Goal: Task Accomplishment & Management: Manage account settings

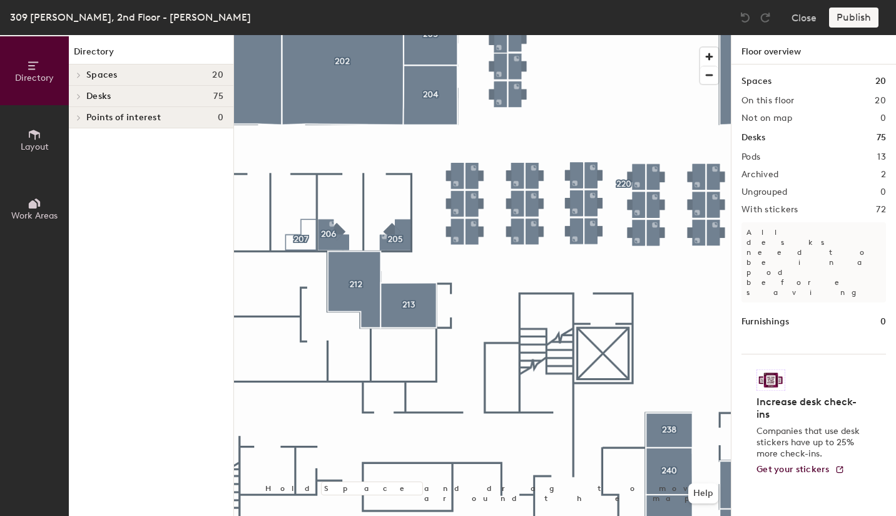
click at [400, 35] on div at bounding box center [482, 35] width 497 height 0
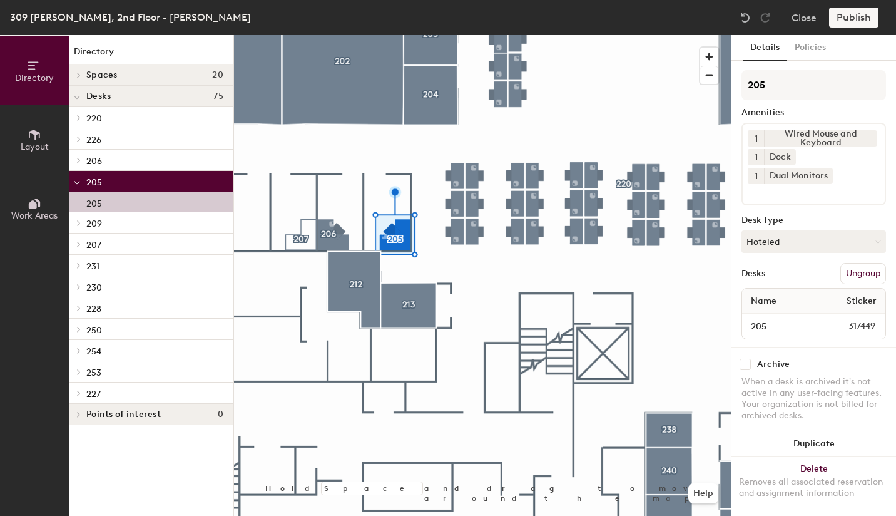
click at [746, 360] on input "checkbox" at bounding box center [745, 364] width 11 height 11
click at [327, 35] on div at bounding box center [482, 35] width 497 height 0
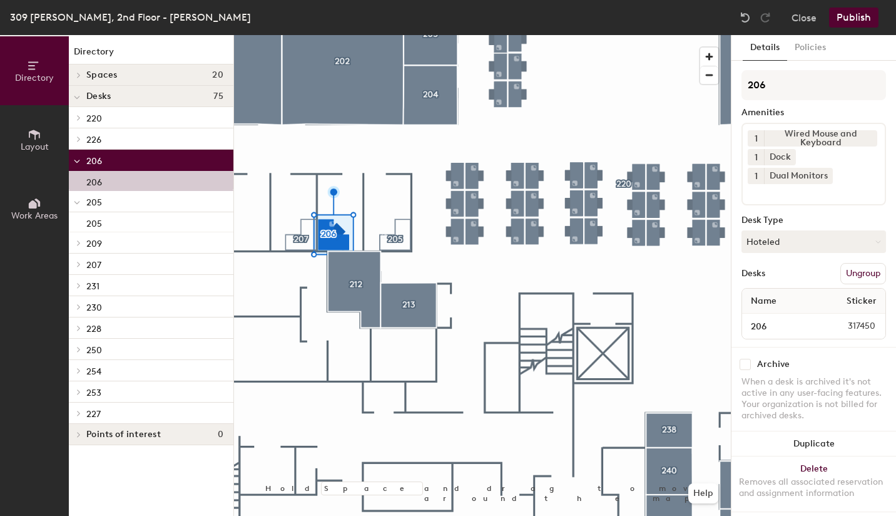
click at [747, 363] on input "checkbox" at bounding box center [745, 364] width 11 height 11
checkbox input "true"
click at [860, 17] on button "Publish" at bounding box center [853, 18] width 49 height 20
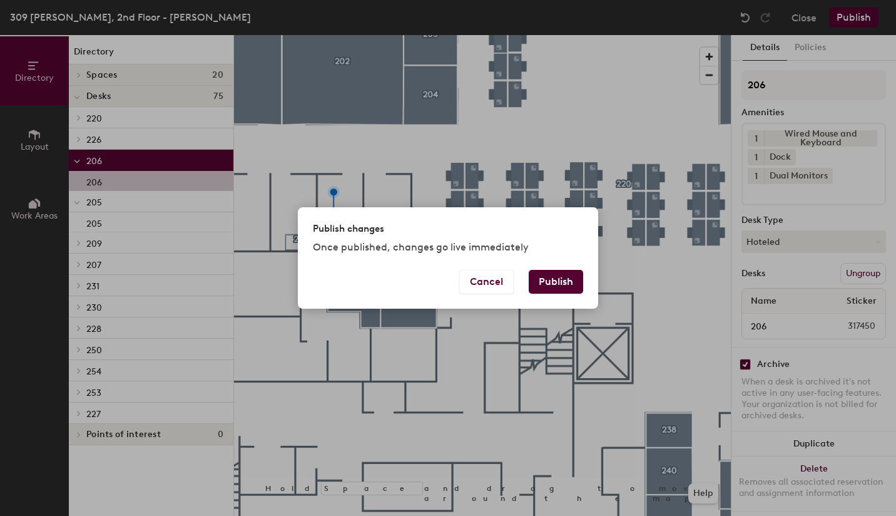
click at [562, 280] on button "Publish" at bounding box center [556, 282] width 54 height 24
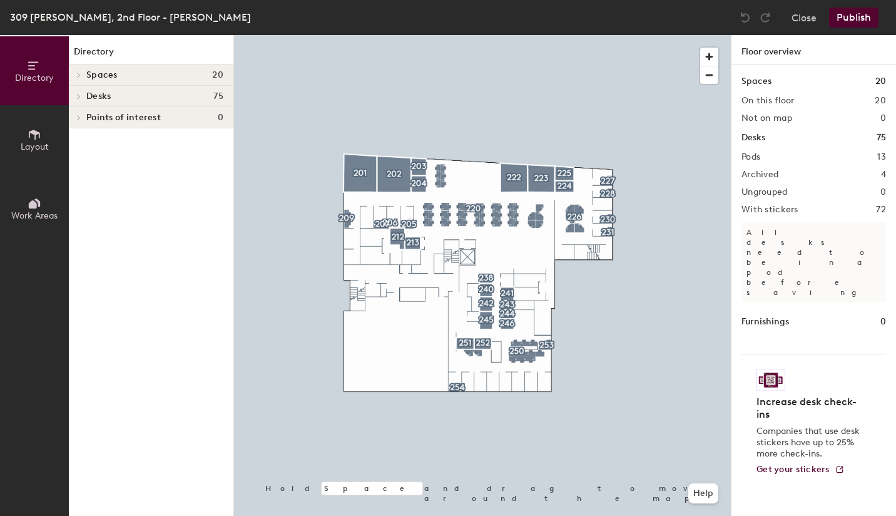
click at [304, 35] on div at bounding box center [482, 35] width 497 height 0
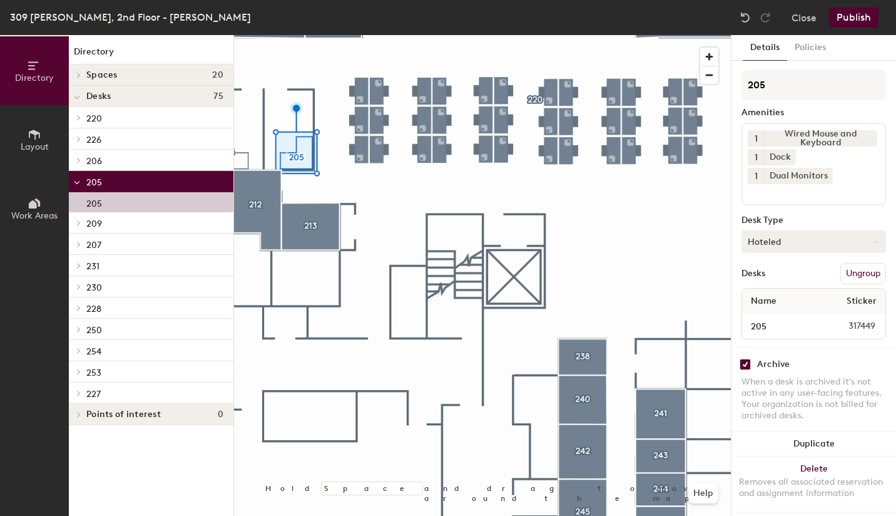
click at [824, 230] on button "Hoteled" at bounding box center [814, 241] width 145 height 23
click at [776, 277] on div "Assigned" at bounding box center [804, 280] width 125 height 19
drag, startPoint x: 745, startPoint y: 360, endPoint x: 752, endPoint y: 360, distance: 7.5
click at [745, 360] on input "checkbox" at bounding box center [745, 364] width 11 height 11
checkbox input "false"
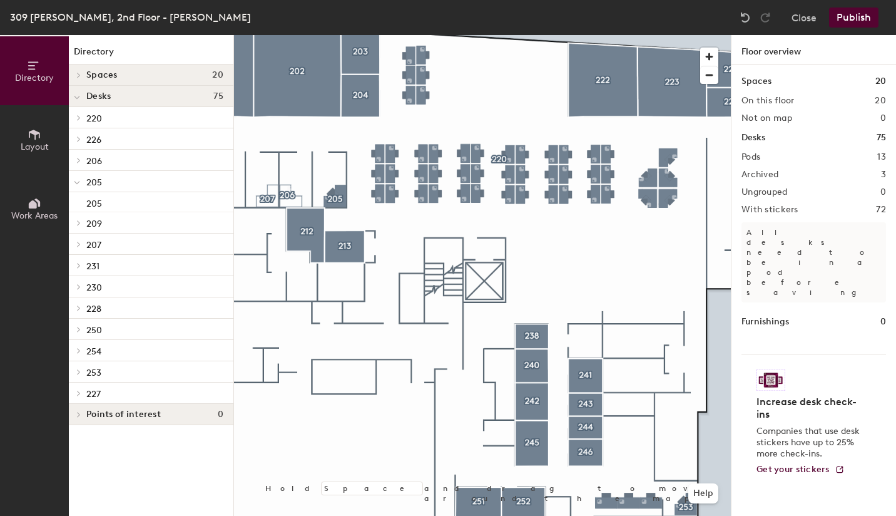
click at [338, 35] on div at bounding box center [482, 35] width 497 height 0
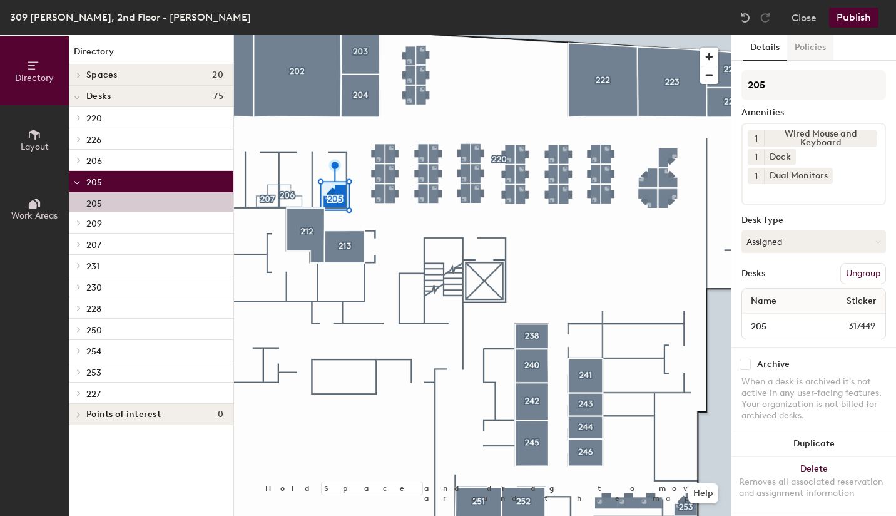
click at [819, 45] on button "Policies" at bounding box center [810, 48] width 46 height 26
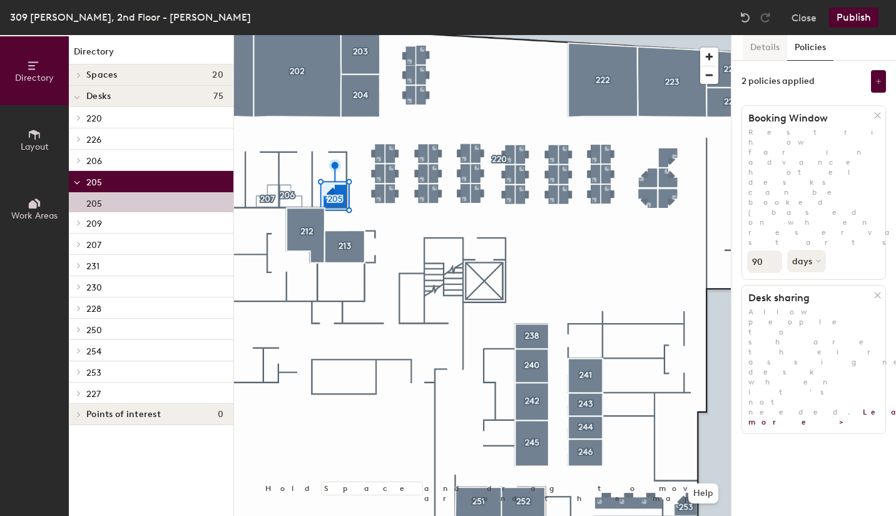
click at [764, 48] on button "Details" at bounding box center [765, 48] width 44 height 26
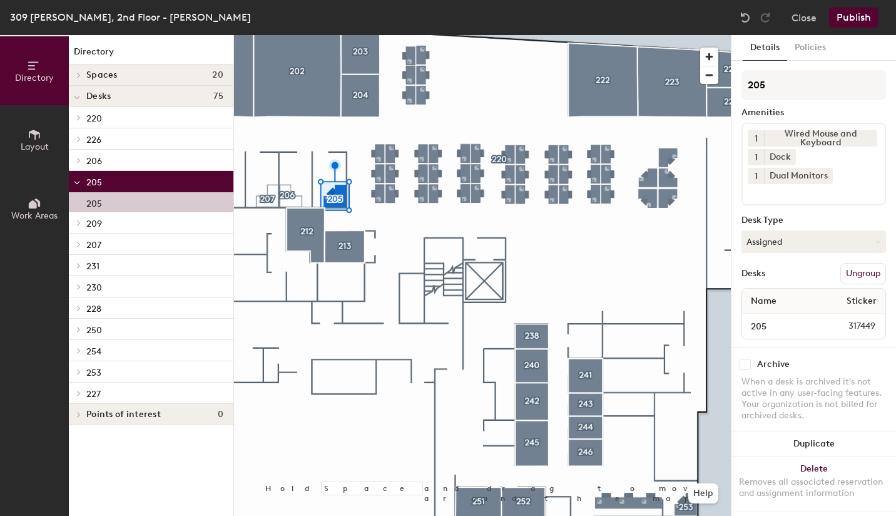
scroll to position [4, 0]
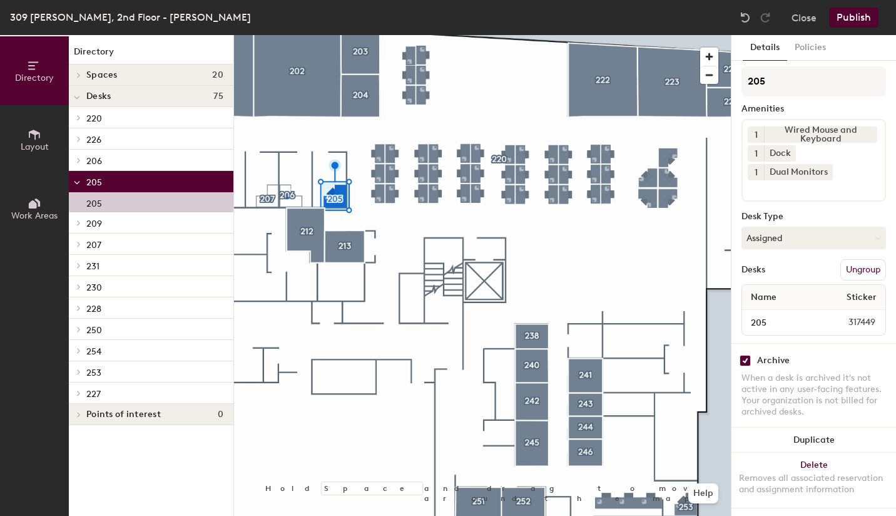
click at [286, 35] on div at bounding box center [482, 35] width 497 height 0
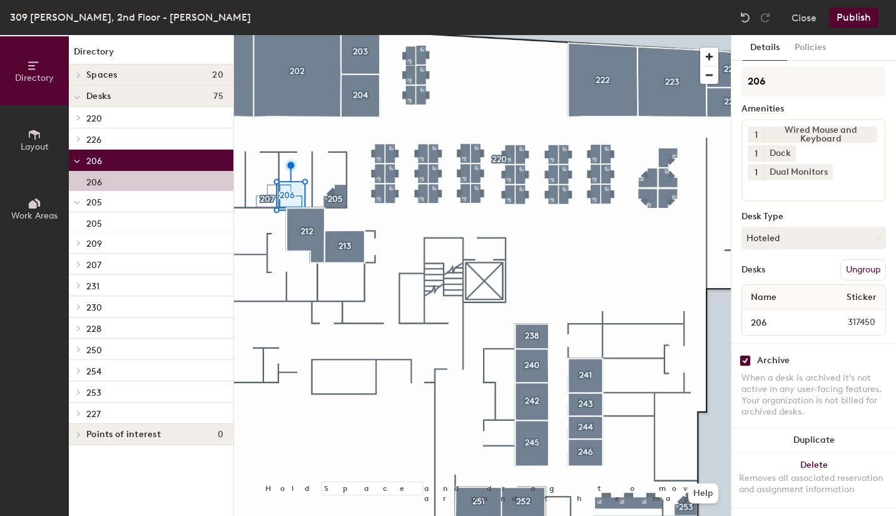
click at [747, 357] on input "checkbox" at bounding box center [745, 360] width 11 height 11
checkbox input "false"
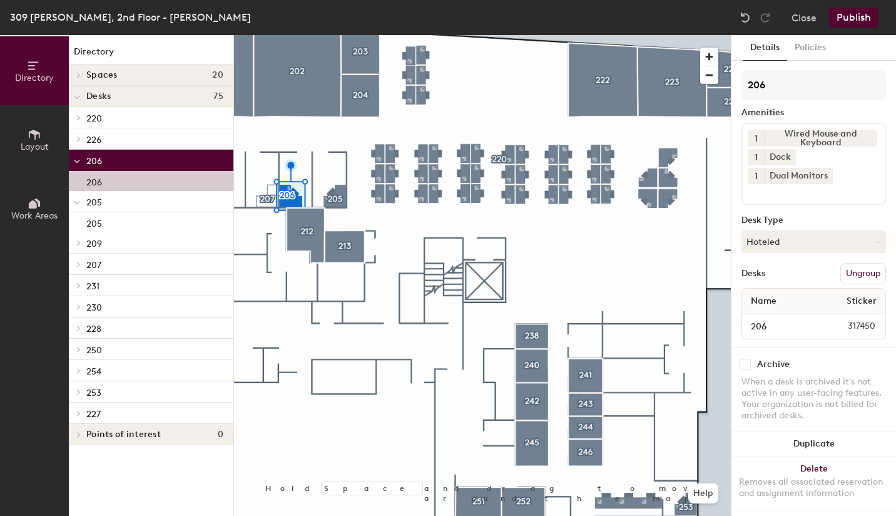
click at [760, 46] on button "Details" at bounding box center [765, 48] width 44 height 26
click at [806, 244] on button "Hoteled" at bounding box center [814, 241] width 145 height 23
click at [780, 282] on div "Assigned" at bounding box center [804, 280] width 125 height 19
click at [857, 15] on button "Publish" at bounding box center [853, 18] width 49 height 20
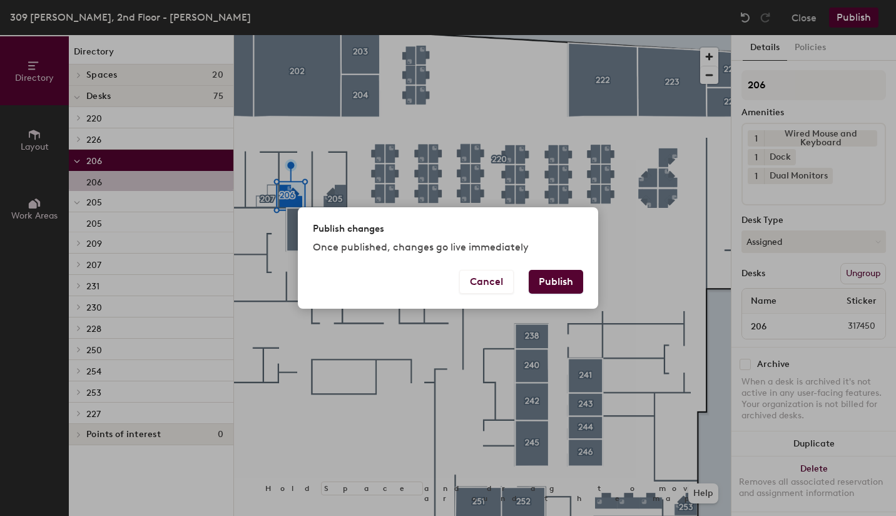
click at [574, 279] on button "Publish" at bounding box center [556, 282] width 54 height 24
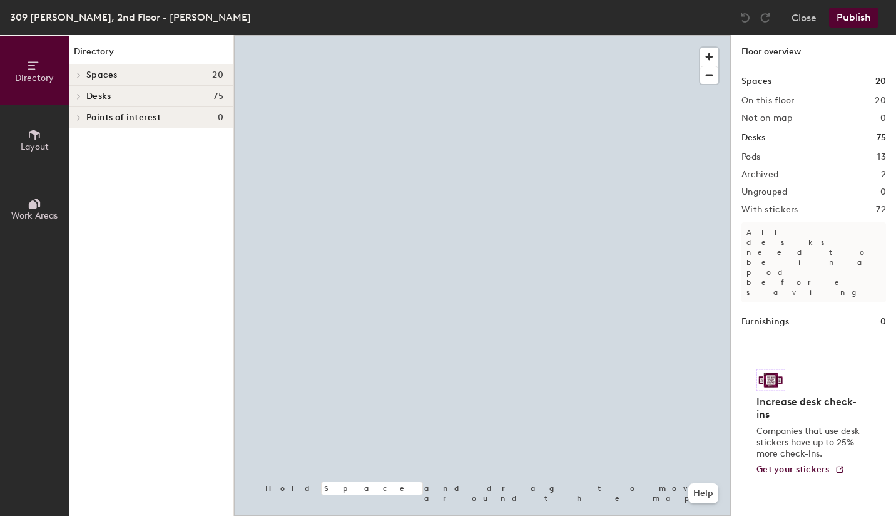
click at [378, 35] on div at bounding box center [482, 35] width 497 height 0
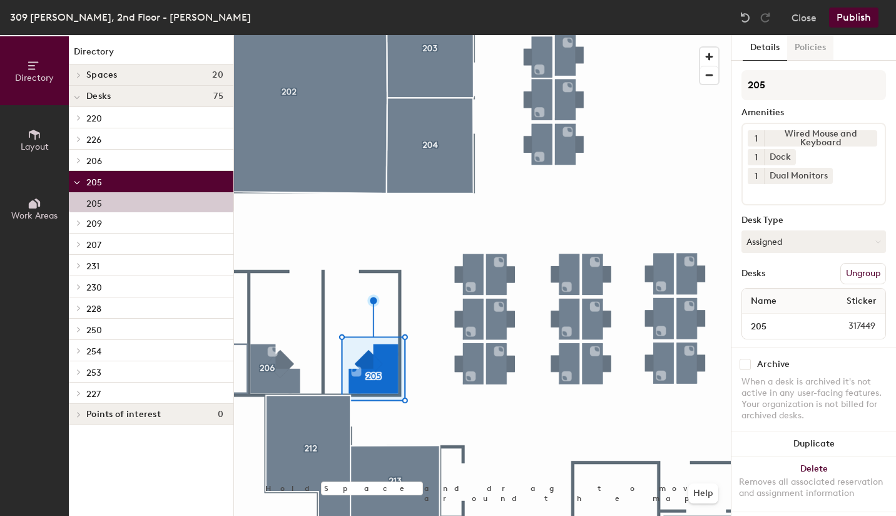
click at [804, 51] on button "Policies" at bounding box center [810, 48] width 46 height 26
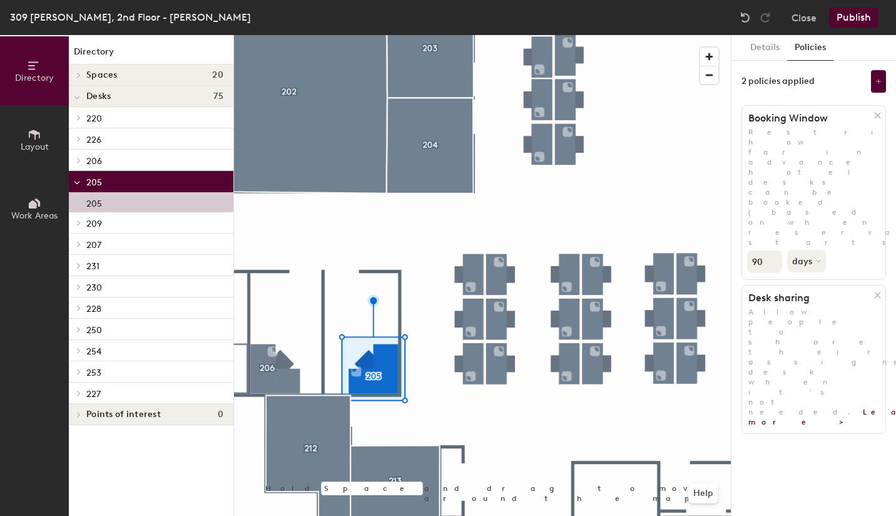
click at [877, 115] on icon at bounding box center [878, 116] width 6 height 6
click at [876, 114] on icon at bounding box center [878, 116] width 6 height 6
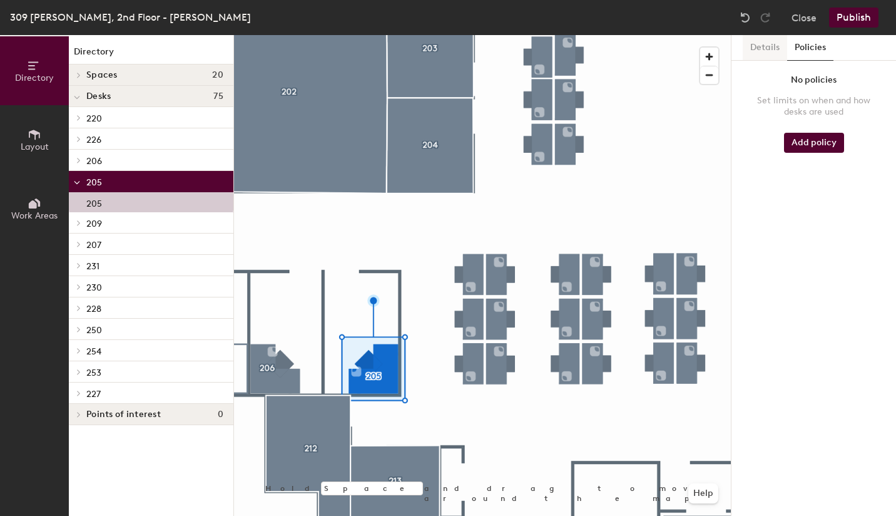
click at [764, 49] on button "Details" at bounding box center [765, 48] width 44 height 26
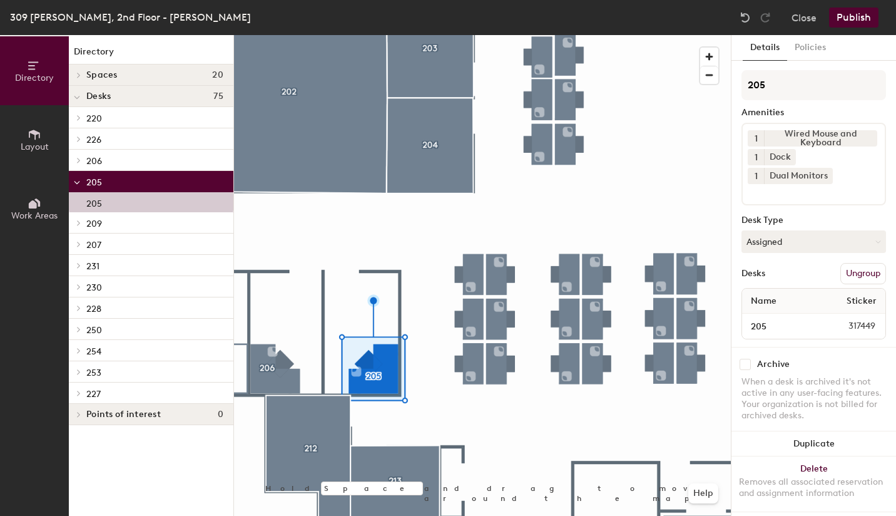
scroll to position [4, 0]
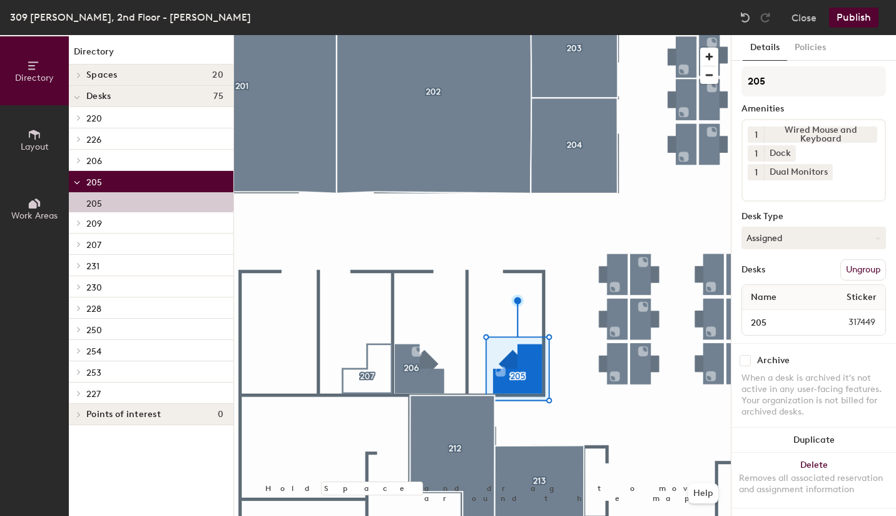
click at [746, 357] on input "checkbox" at bounding box center [745, 360] width 11 height 11
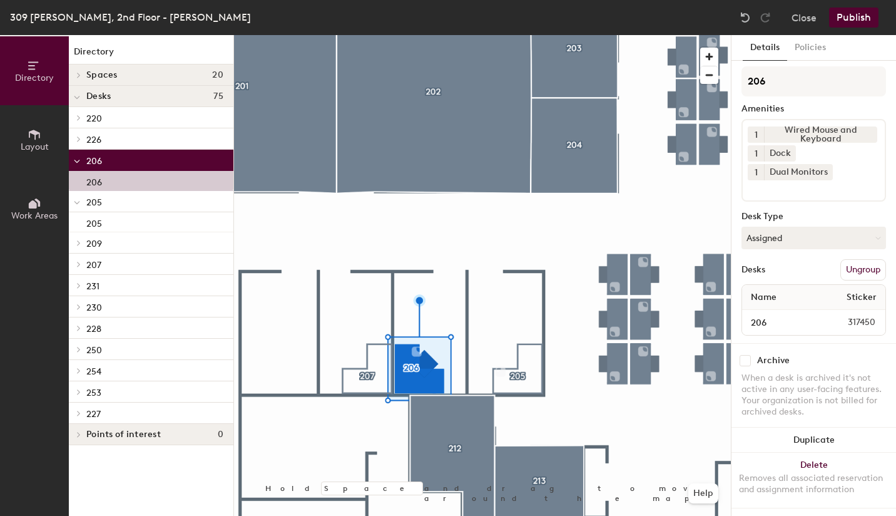
click at [747, 357] on input "checkbox" at bounding box center [745, 360] width 11 height 11
checkbox input "true"
click at [854, 18] on button "Publish" at bounding box center [853, 18] width 49 height 20
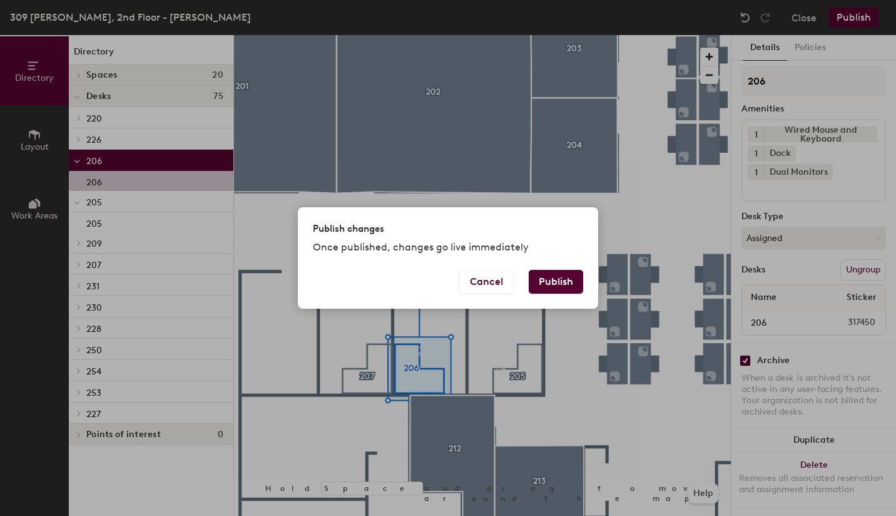
click at [563, 279] on button "Publish" at bounding box center [556, 282] width 54 height 24
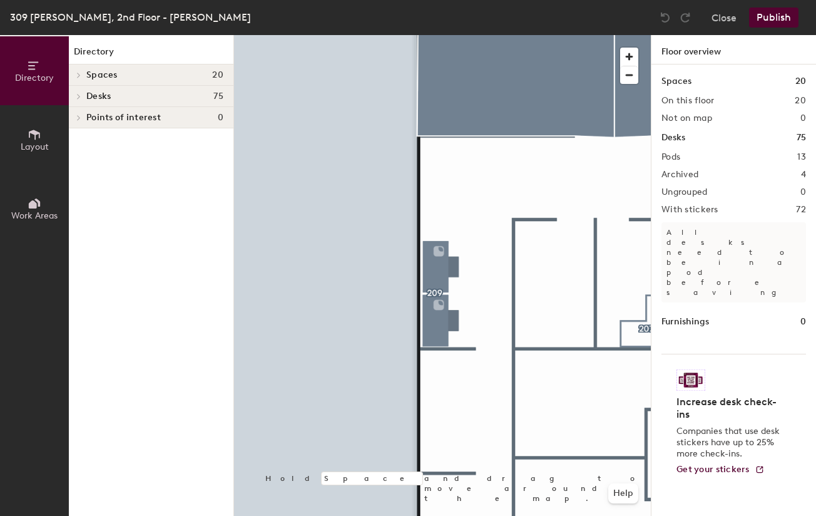
click at [434, 35] on div at bounding box center [442, 35] width 417 height 0
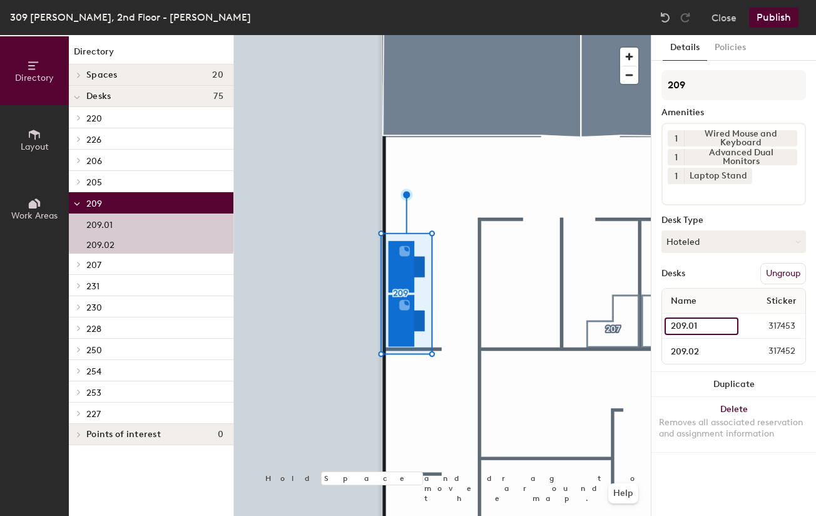
click at [697, 322] on input "209.01" at bounding box center [702, 326] width 74 height 18
click at [704, 324] on input "209.01" at bounding box center [702, 326] width 74 height 18
type input "209.012"
click at [707, 352] on input "209.02" at bounding box center [702, 351] width 74 height 18
click at [707, 351] on input "209.02" at bounding box center [702, 351] width 74 height 18
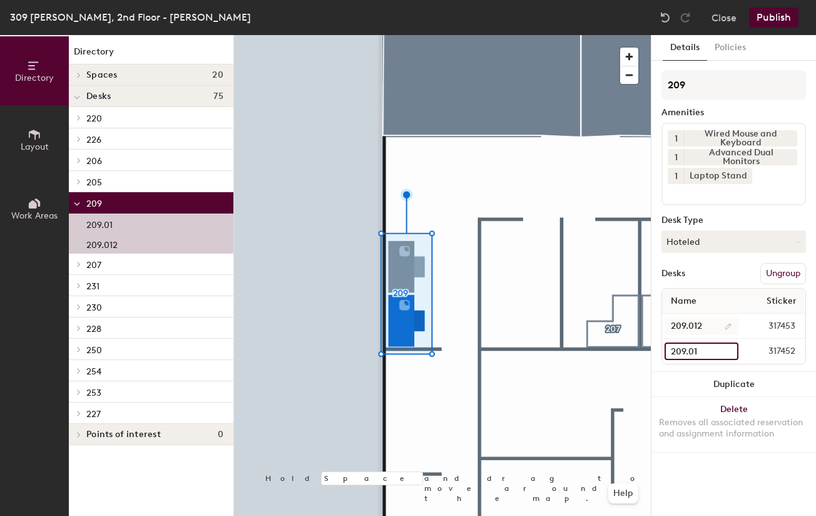
type input "209.01"
click at [697, 325] on input "209.012" at bounding box center [702, 326] width 74 height 18
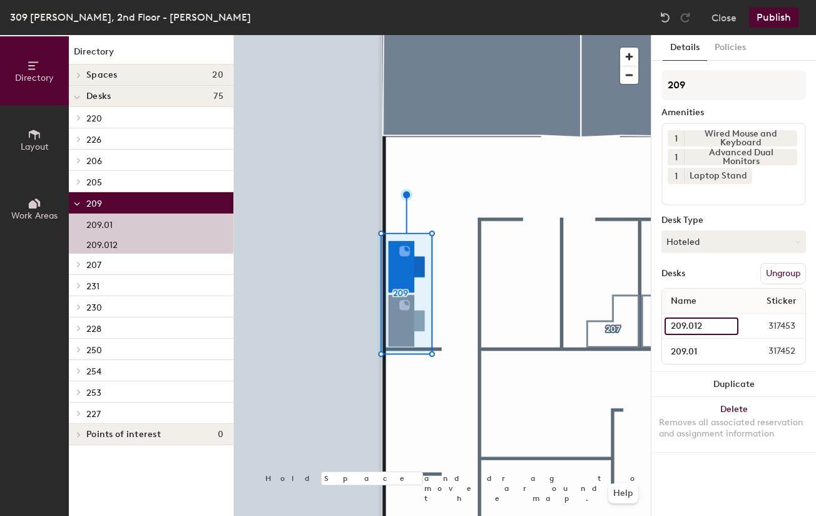
click at [697, 324] on input "209.012" at bounding box center [702, 326] width 74 height 18
type input "209.02"
click at [350, 35] on div at bounding box center [442, 35] width 417 height 0
click at [767, 19] on button "Publish" at bounding box center [773, 18] width 49 height 20
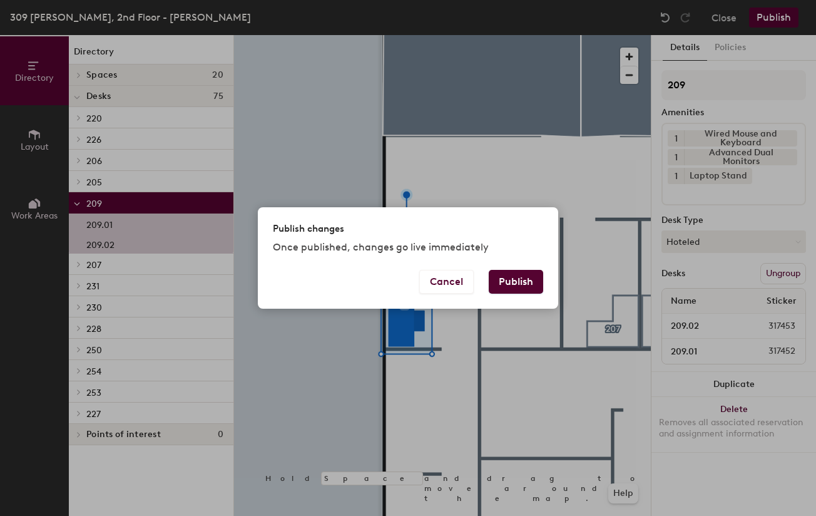
click at [515, 278] on button "Publish" at bounding box center [516, 282] width 54 height 24
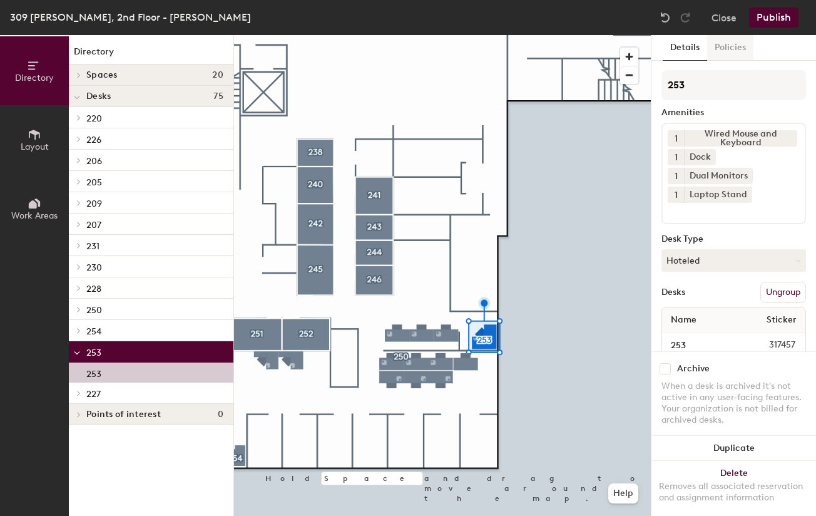
click at [739, 46] on button "Policies" at bounding box center [730, 48] width 46 height 26
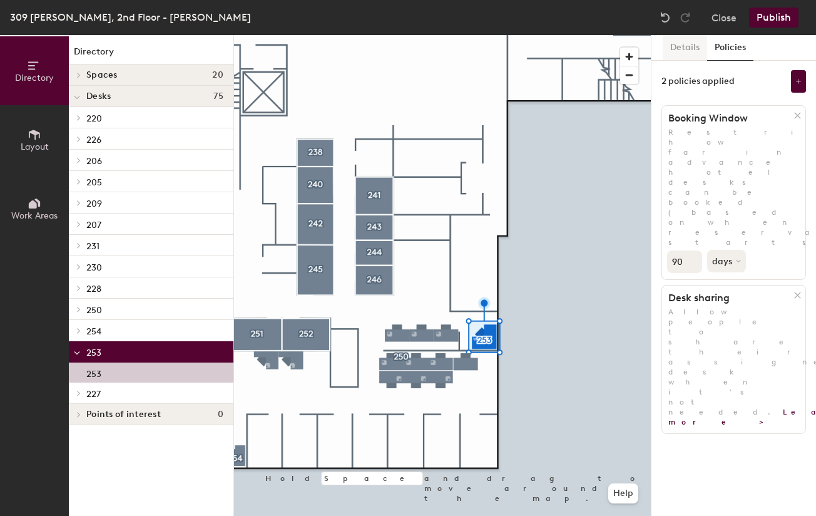
click at [683, 49] on button "Details" at bounding box center [685, 48] width 44 height 26
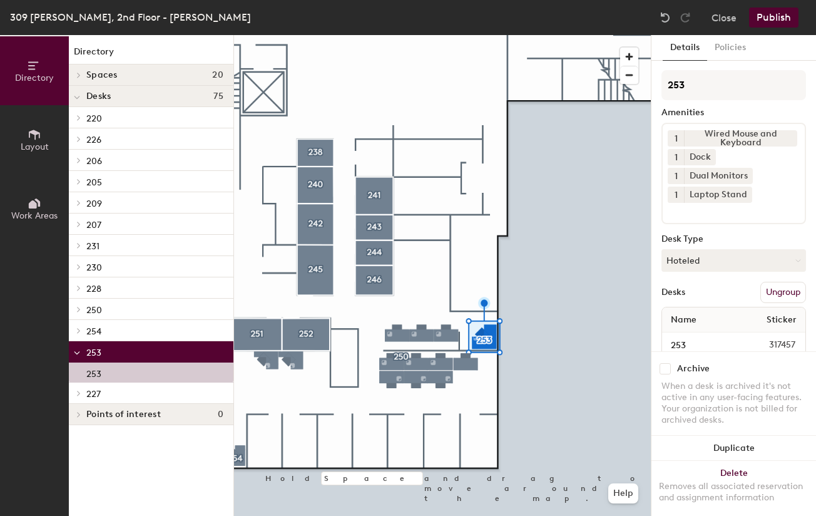
click at [553, 35] on div at bounding box center [442, 35] width 417 height 0
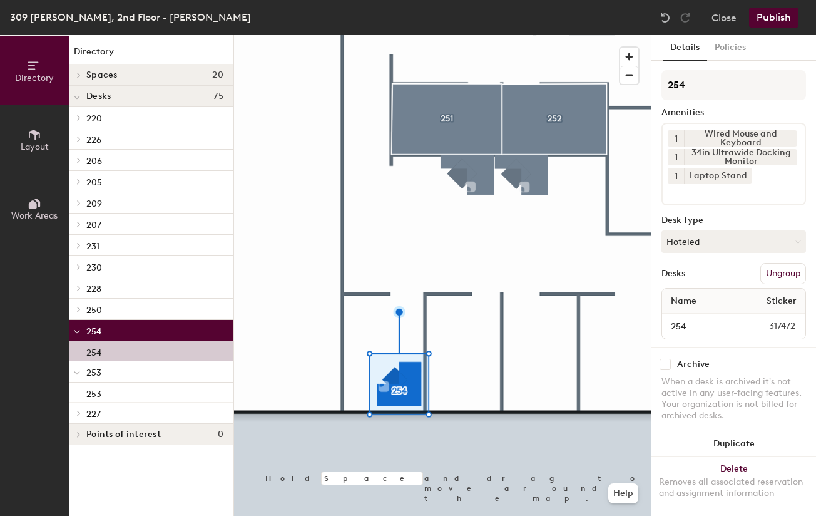
click at [581, 35] on div at bounding box center [442, 35] width 417 height 0
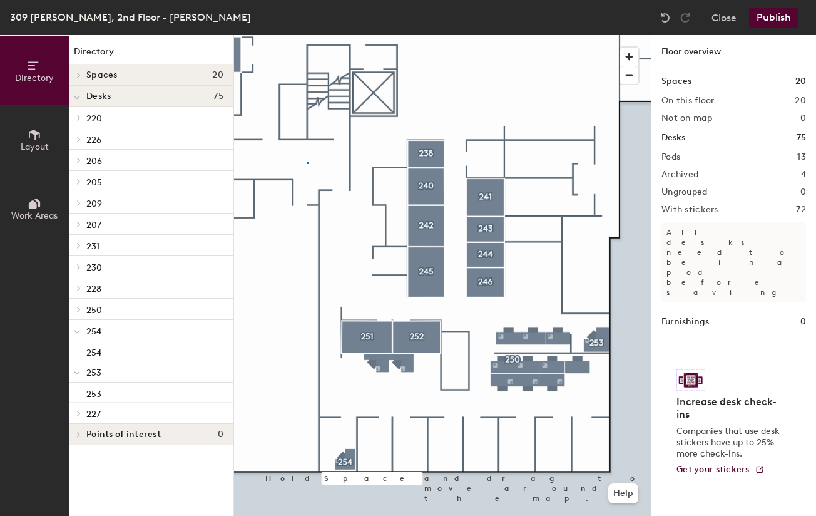
click at [307, 35] on div at bounding box center [442, 35] width 417 height 0
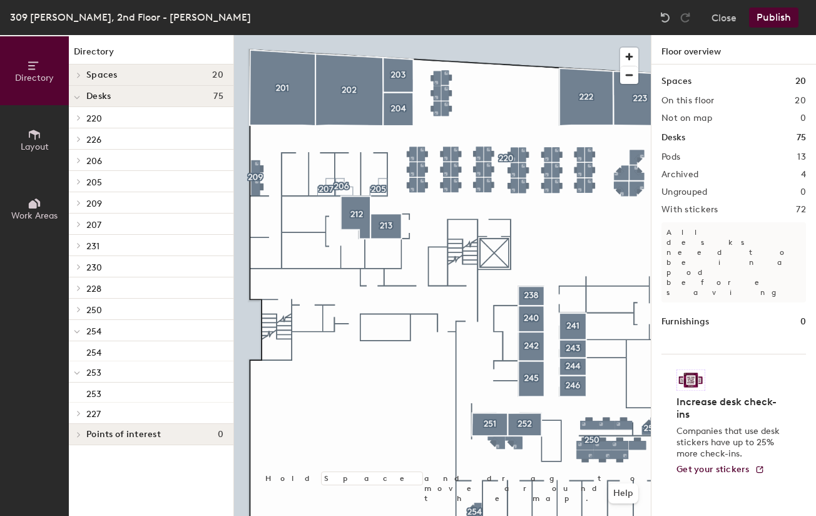
click at [759, 16] on button "Publish" at bounding box center [773, 18] width 49 height 20
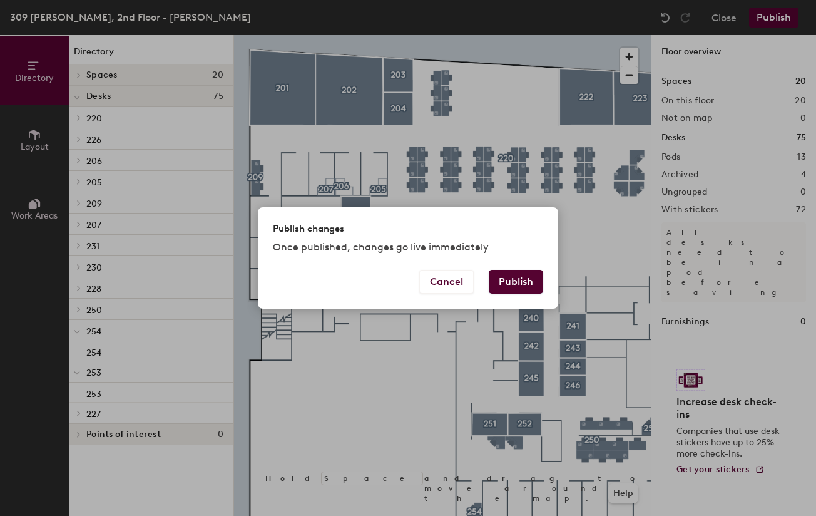
click at [524, 282] on button "Publish" at bounding box center [516, 282] width 54 height 24
